Goal: Task Accomplishment & Management: Manage account settings

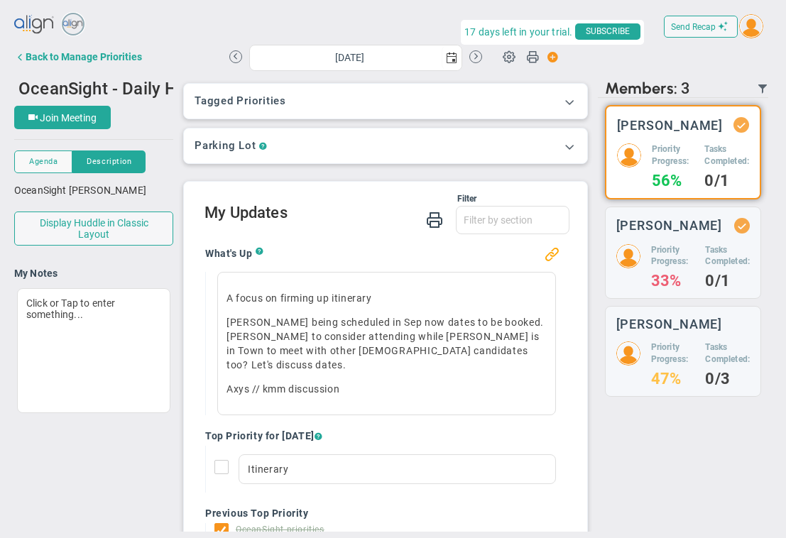
scroll to position [116, 0]
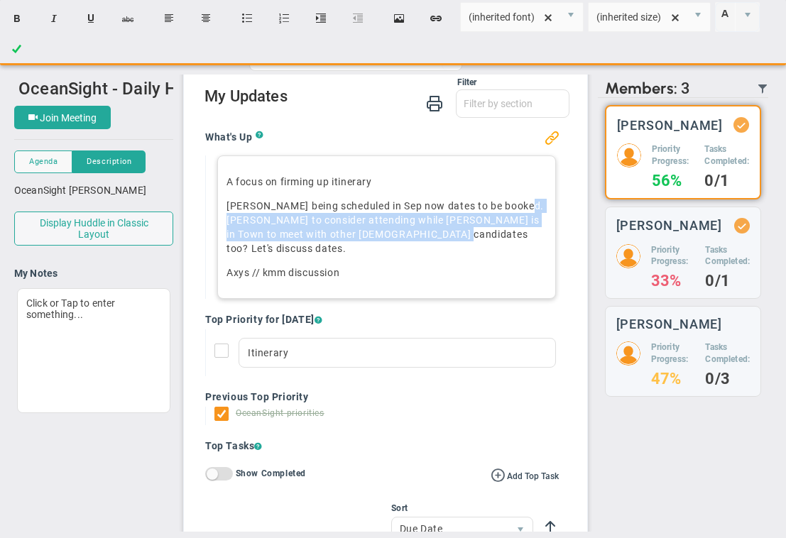
drag, startPoint x: 519, startPoint y: 204, endPoint x: 517, endPoint y: 236, distance: 32.0
click at [517, 236] on p "[PERSON_NAME] being scheduled in Sep now dates to be booked. [PERSON_NAME] to c…" at bounding box center [386, 227] width 320 height 57
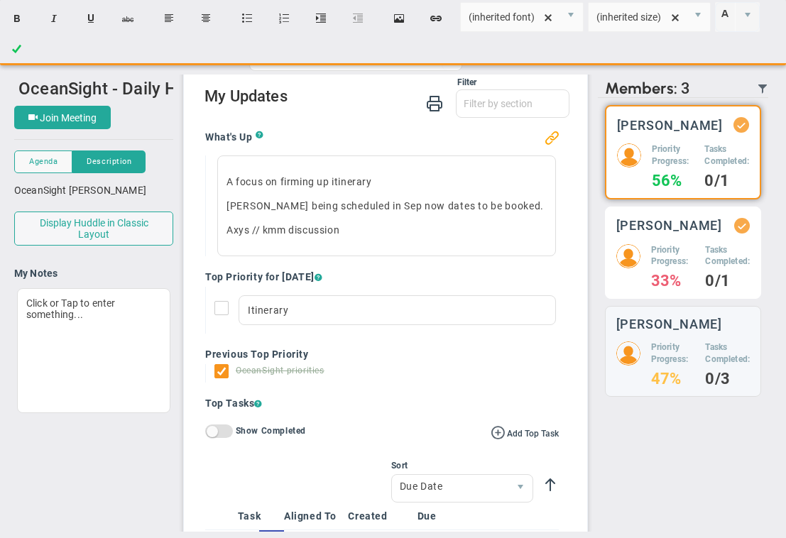
click at [672, 258] on h5 "Priority Progress:" at bounding box center [673, 256] width 44 height 24
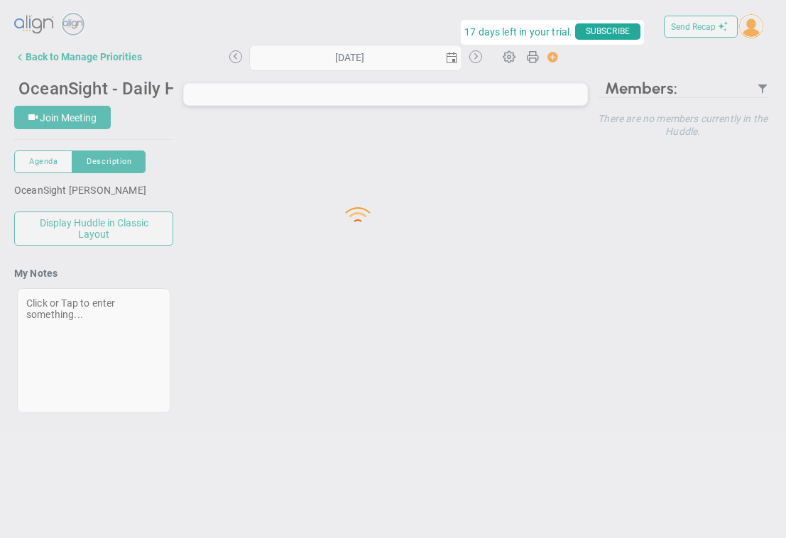
type input "[DATE]"
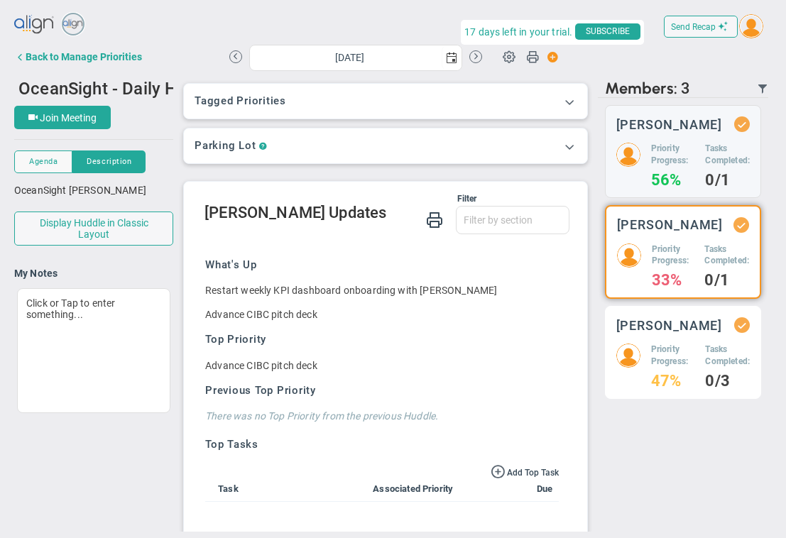
click at [694, 368] on div "Priority Progress: 47% Tasks Completed: 0/3" at bounding box center [682, 366] width 133 height 44
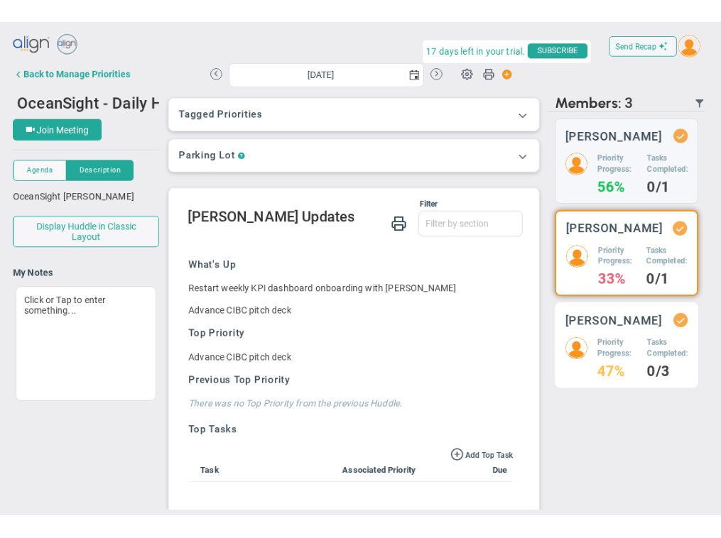
scroll to position [4, 0]
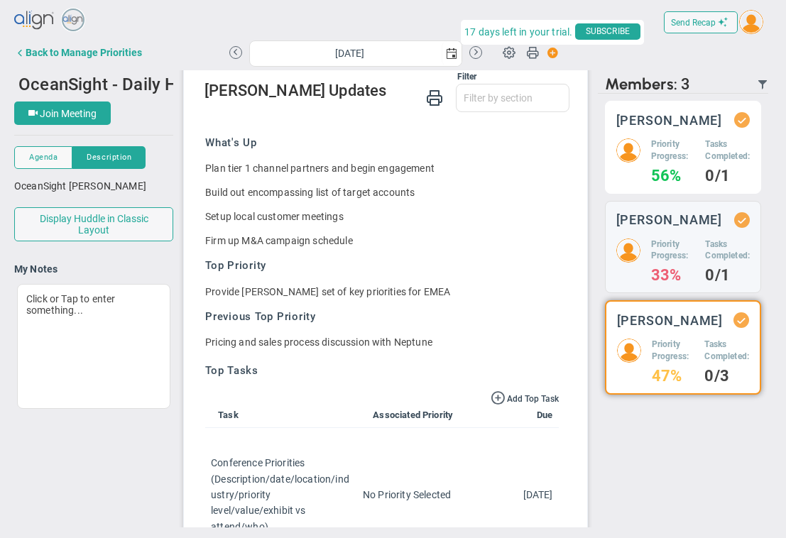
click at [676, 151] on h5 "Priority Progress:" at bounding box center [673, 150] width 44 height 24
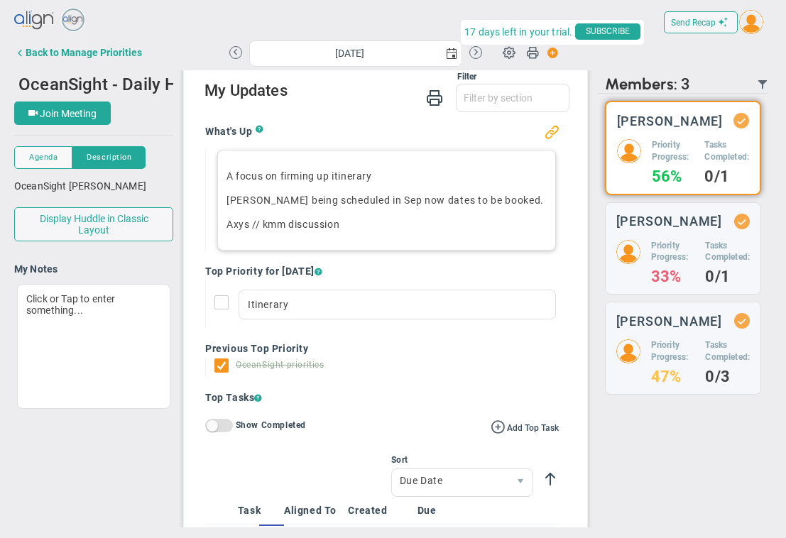
click at [356, 226] on p "Axys // kmm discussion" at bounding box center [386, 224] width 320 height 14
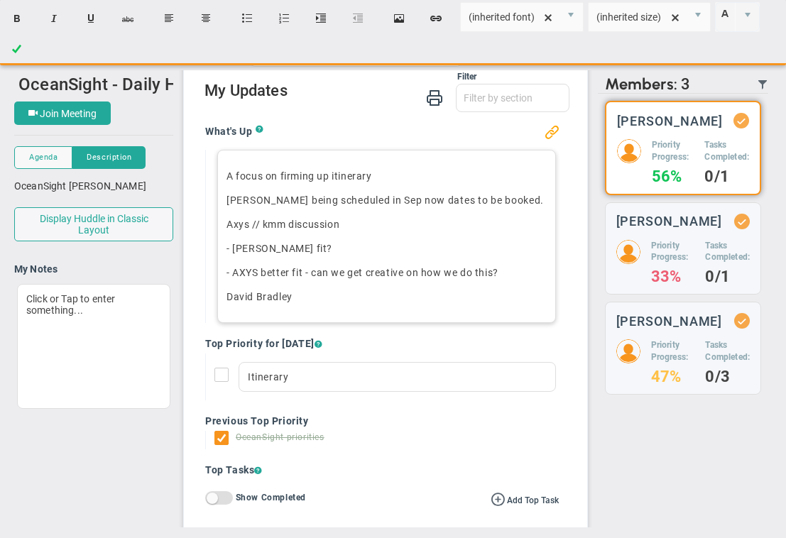
click at [229, 295] on p "David Bradley﻿" at bounding box center [386, 297] width 320 height 14
click at [314, 297] on p "- David Bradley﻿" at bounding box center [386, 297] width 320 height 14
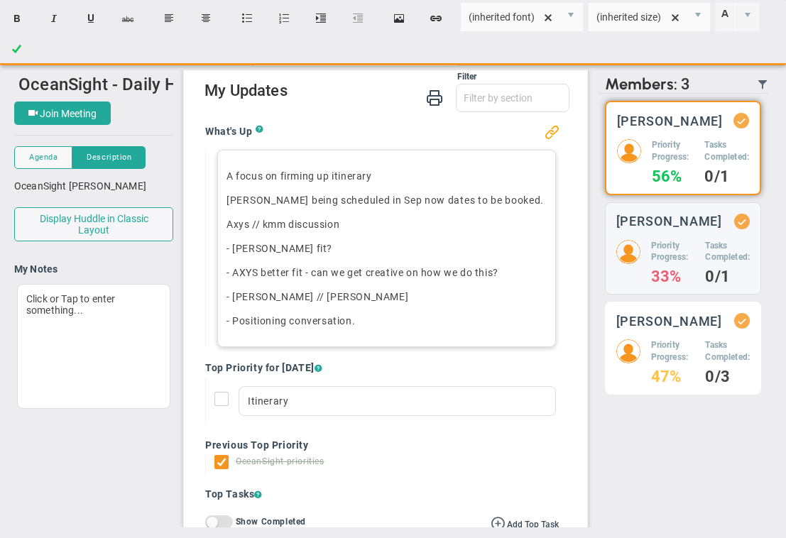
click at [673, 353] on h5 "Priority Progress:" at bounding box center [673, 351] width 44 height 24
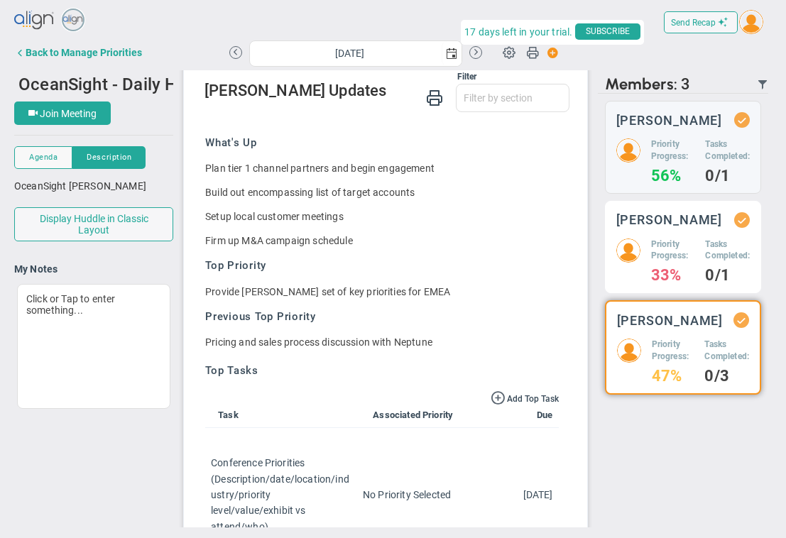
click at [679, 244] on div "Tyler Van Schoonhoven Priority Progress: 33% Tasks Completed: 0/1" at bounding box center [683, 247] width 156 height 93
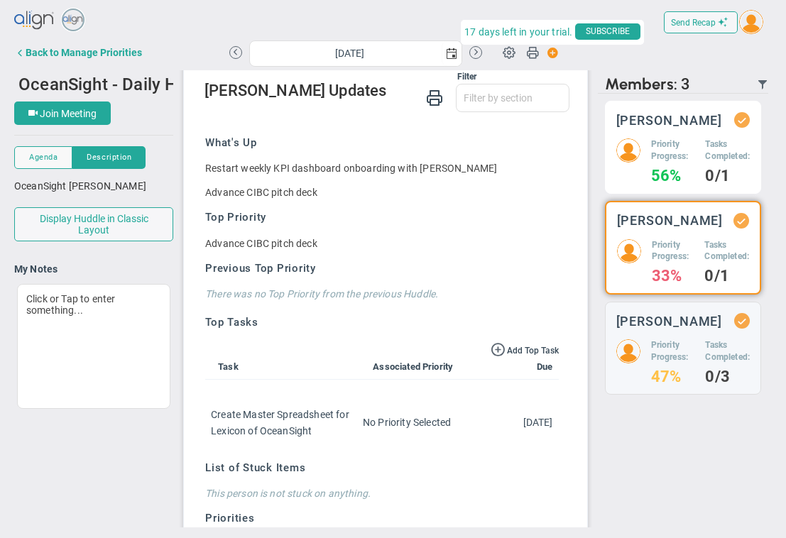
click at [686, 131] on div "Craig Churchill Priority Progress: 56% Tasks Completed: 0/1" at bounding box center [683, 147] width 156 height 93
